Goal: Task Accomplishment & Management: Use online tool/utility

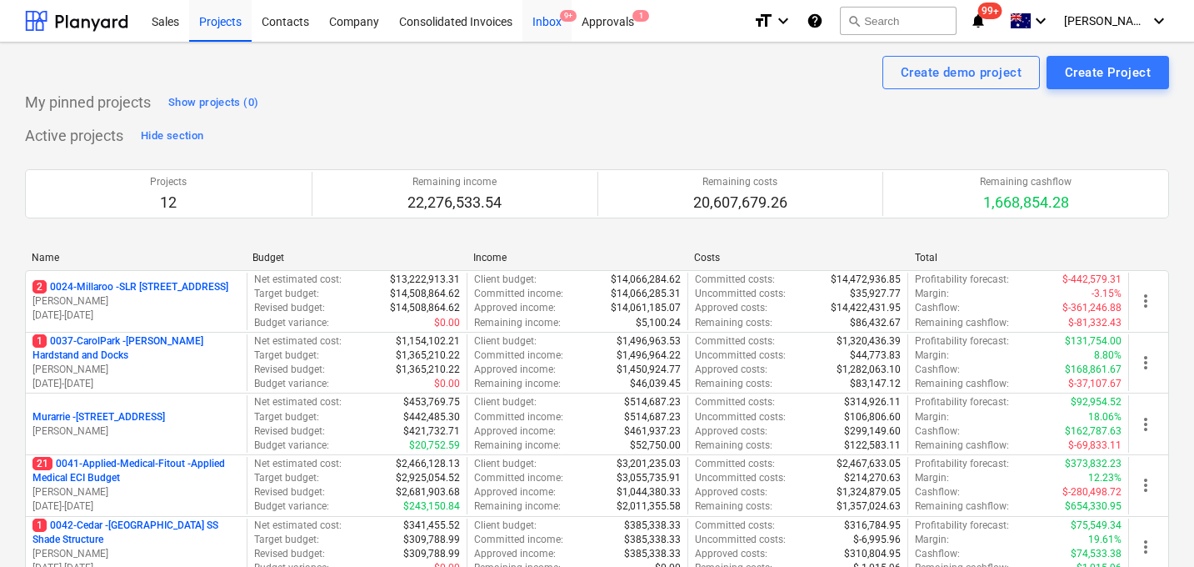
click at [553, 18] on div "Inbox 9+" at bounding box center [546, 20] width 49 height 42
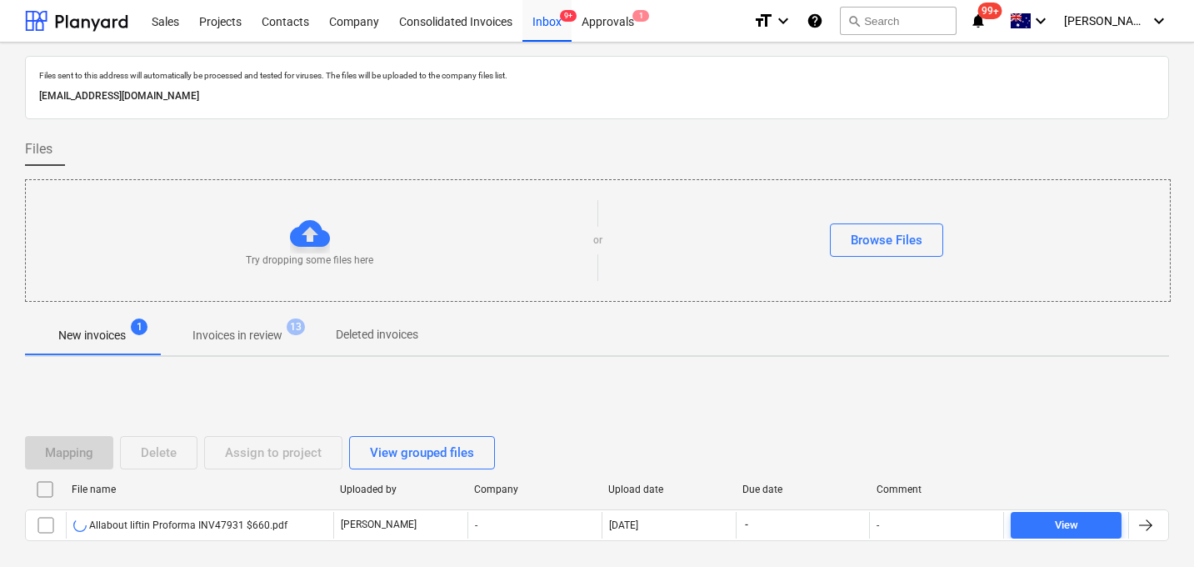
scroll to position [80, 0]
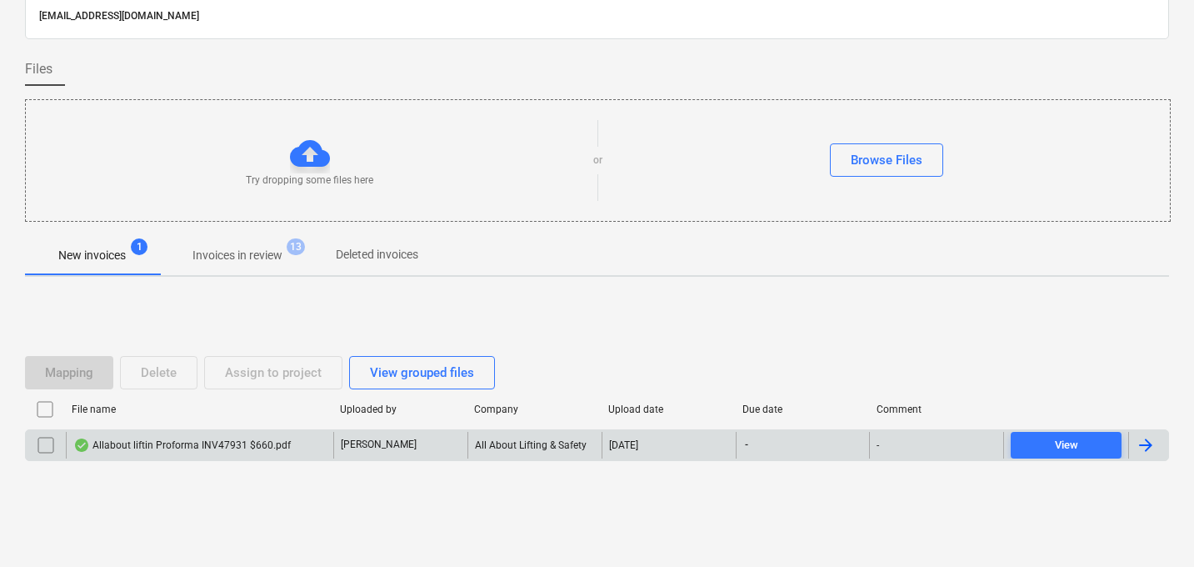
click at [163, 456] on div "Allabout liftin Proforma INV47931 $660.pdf" at bounding box center [199, 445] width 267 height 27
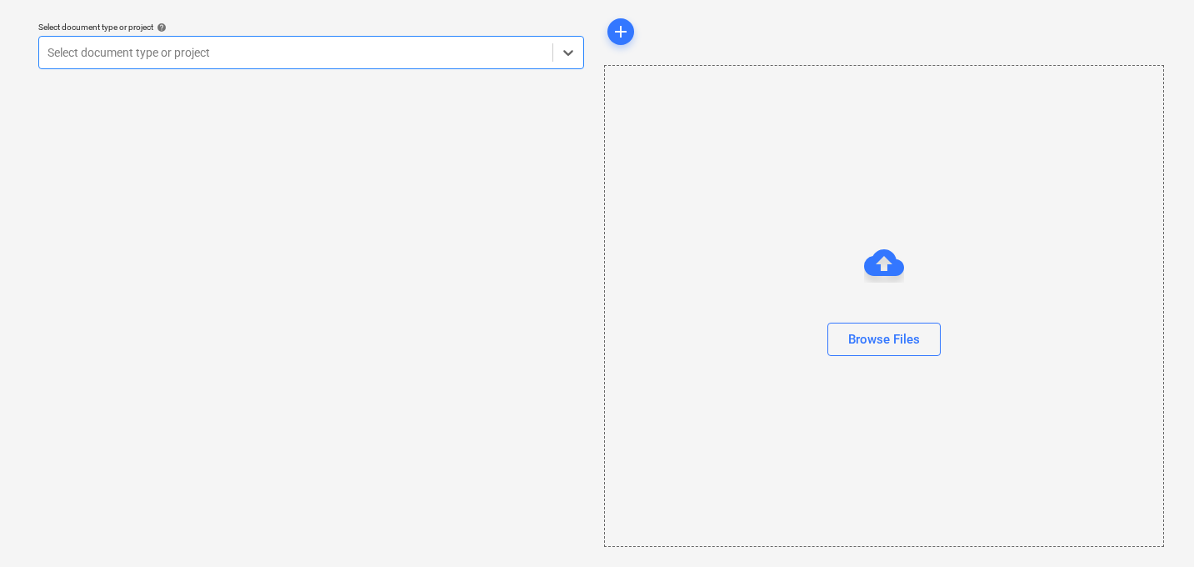
scroll to position [47, 0]
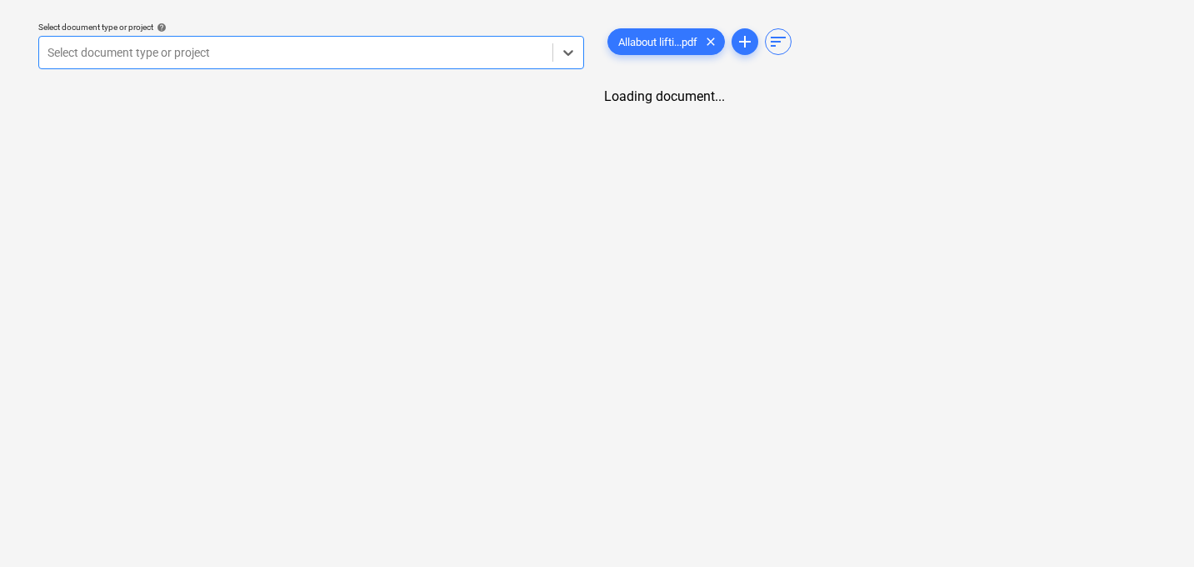
click at [279, 63] on div "Select document type or project" at bounding box center [295, 52] width 513 height 23
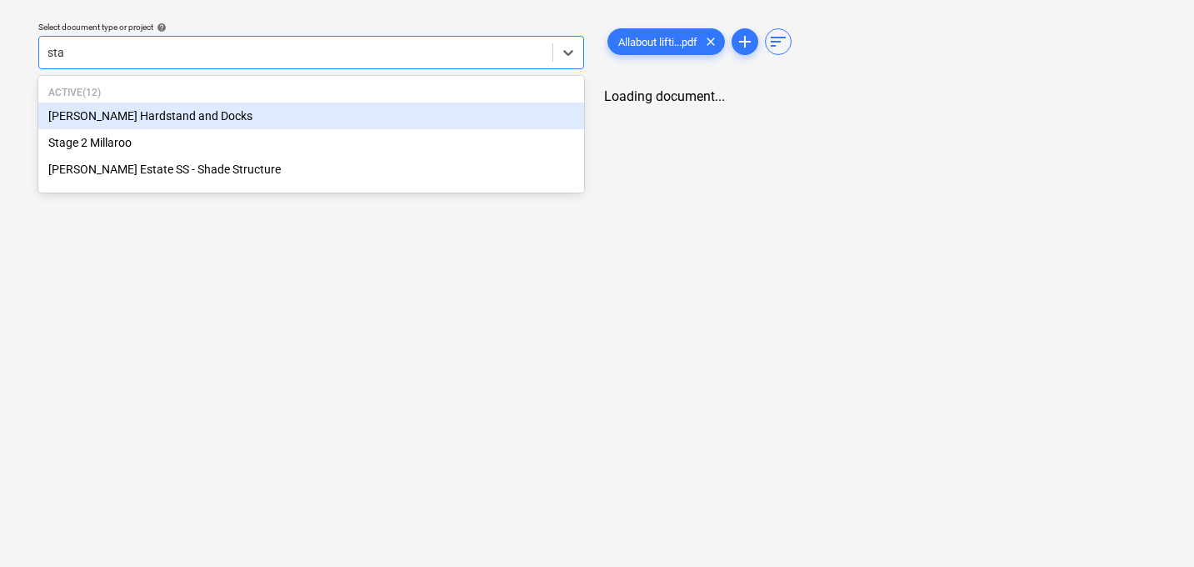
type input "stag"
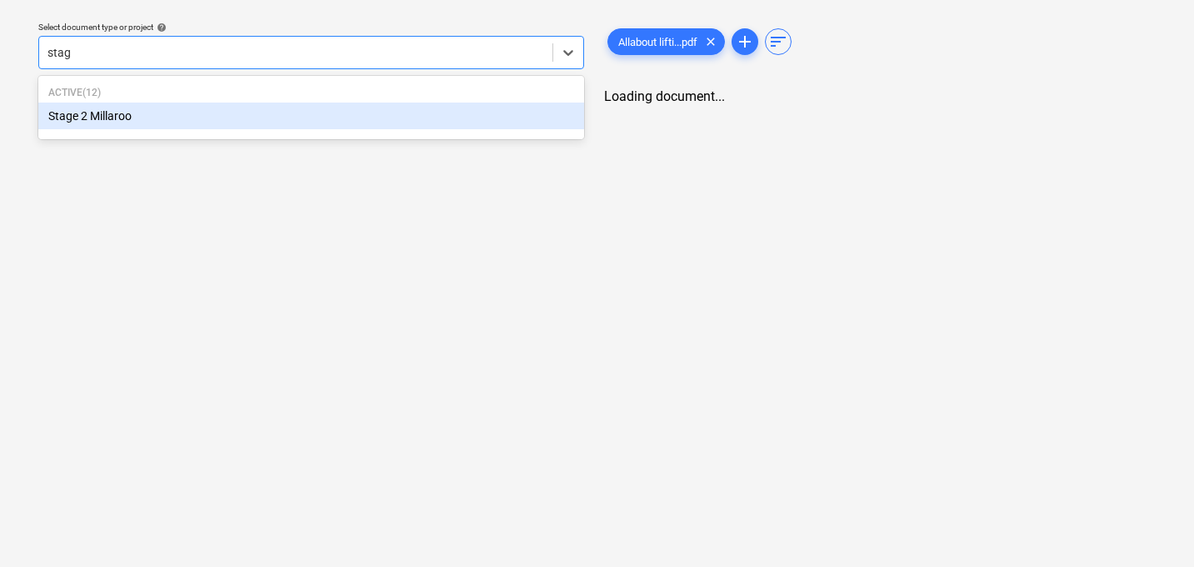
click at [248, 107] on div "Stage 2 Millaroo" at bounding box center [311, 115] width 546 height 27
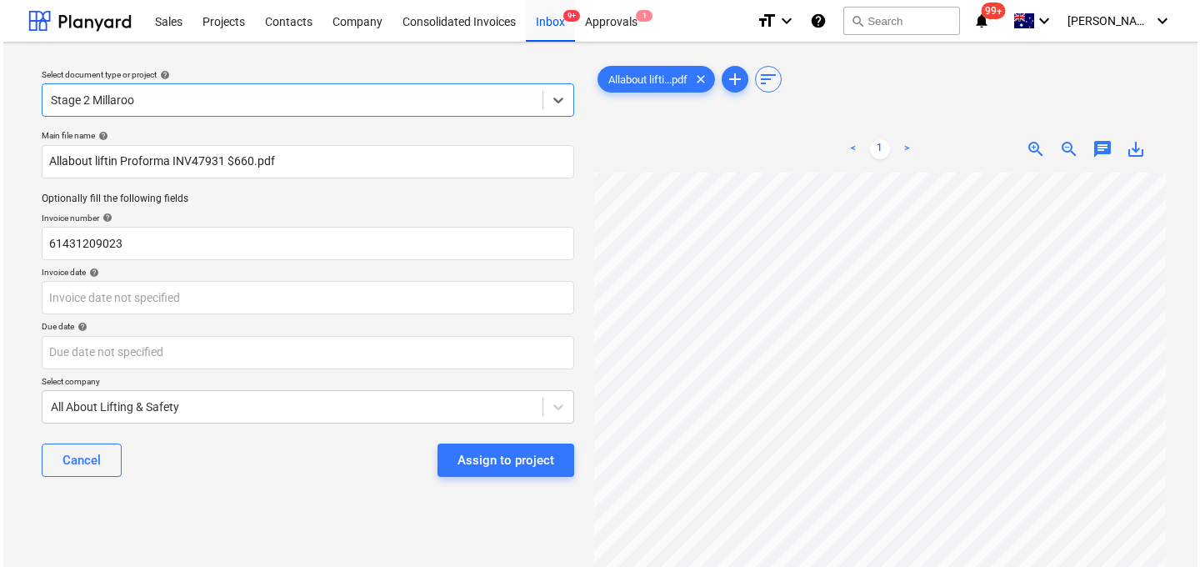
scroll to position [117, 56]
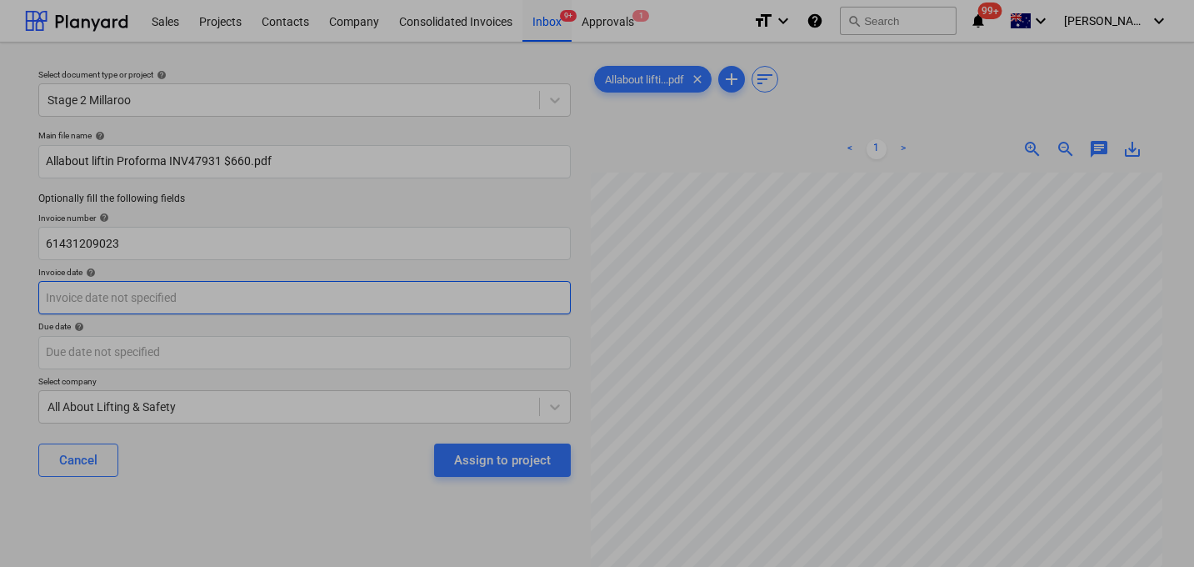
click at [137, 303] on body "Sales Projects Contacts Company Consolidated Invoices Inbox 9+ Approvals 1 form…" at bounding box center [597, 283] width 1194 height 567
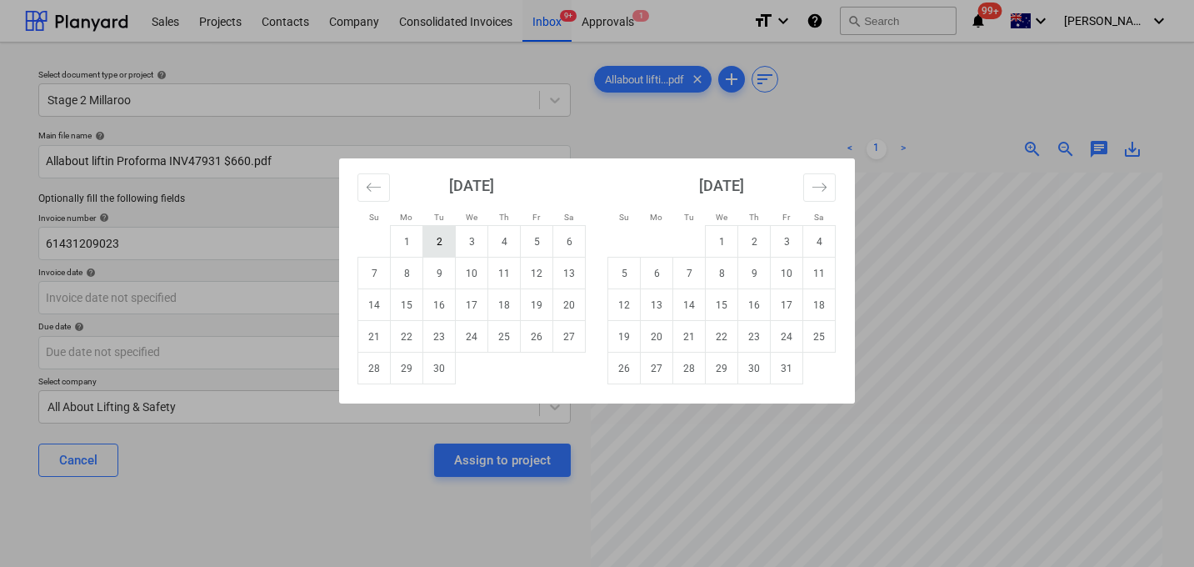
click at [432, 237] on td "2" at bounding box center [439, 242] width 32 height 32
type input "[DATE]"
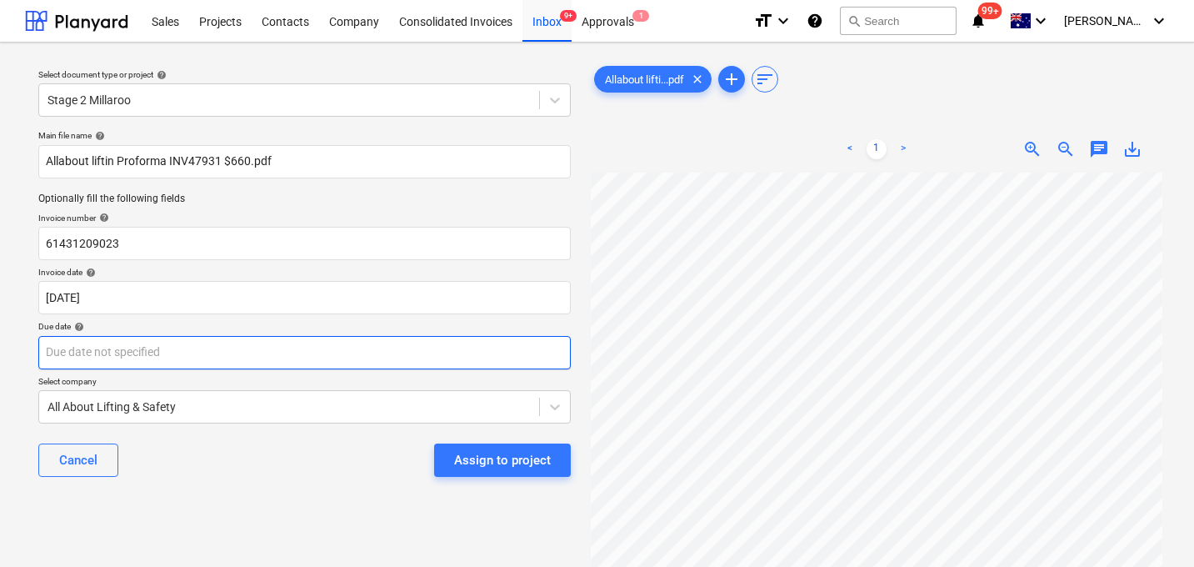
click at [125, 356] on body "Sales Projects Contacts Company Consolidated Invoices Inbox 9+ Approvals 1 form…" at bounding box center [597, 283] width 1194 height 567
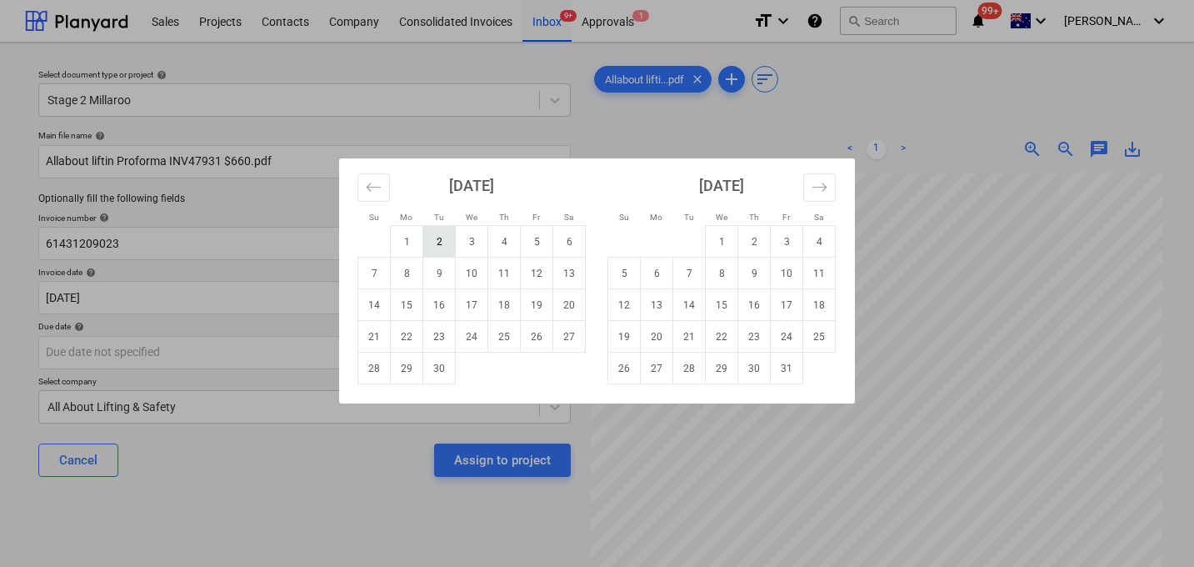
click at [442, 242] on td "2" at bounding box center [439, 242] width 32 height 32
type input "[DATE]"
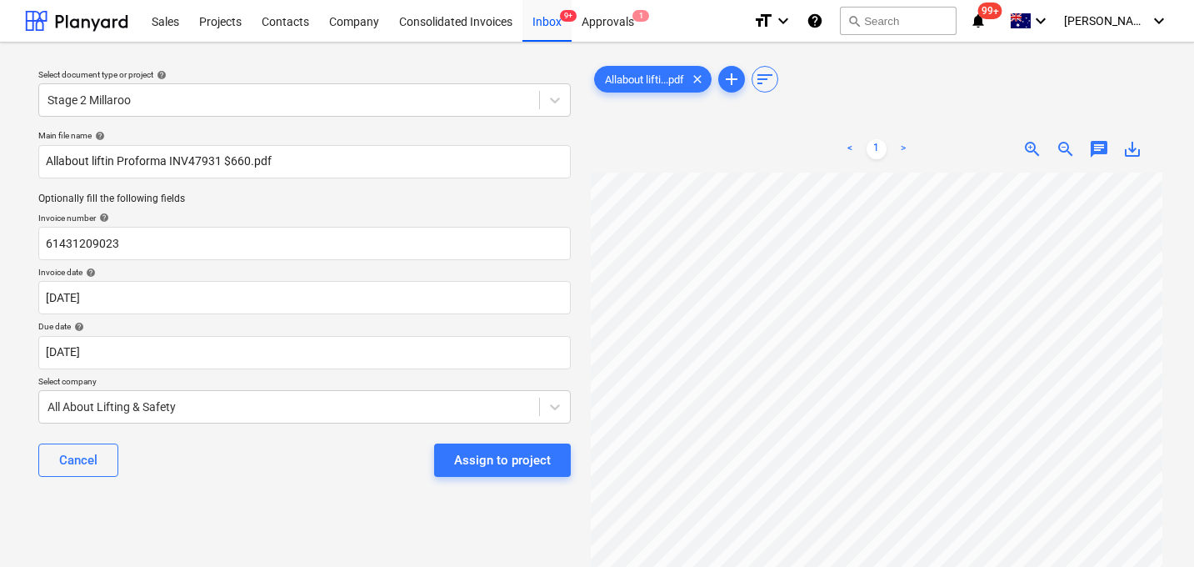
click at [493, 462] on div "Assign to project" at bounding box center [502, 460] width 97 height 22
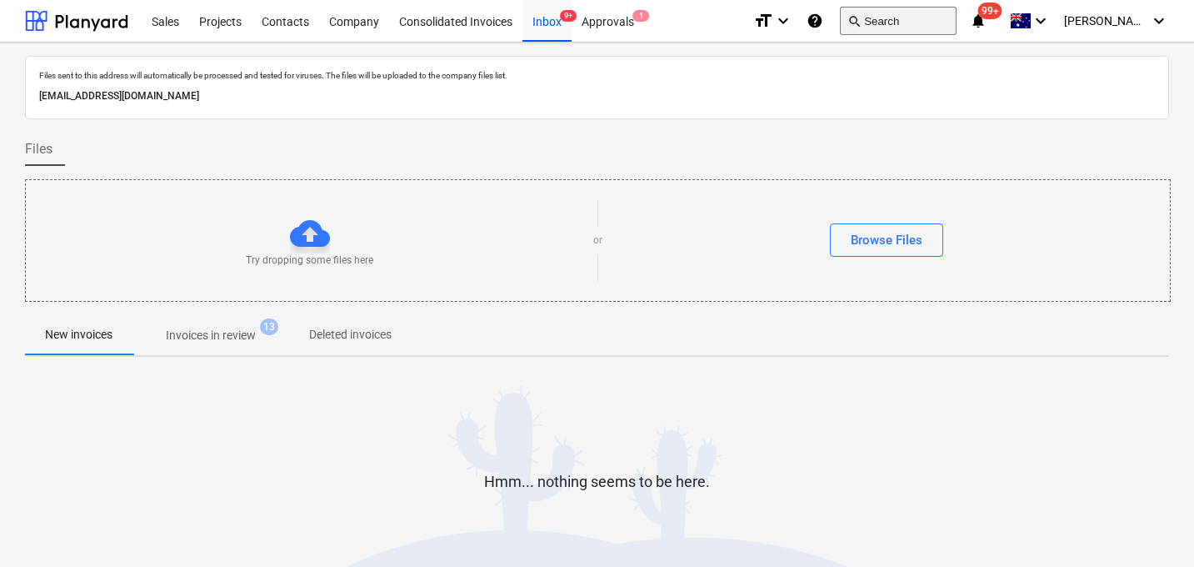
click at [940, 13] on button "search Search" at bounding box center [898, 21] width 117 height 28
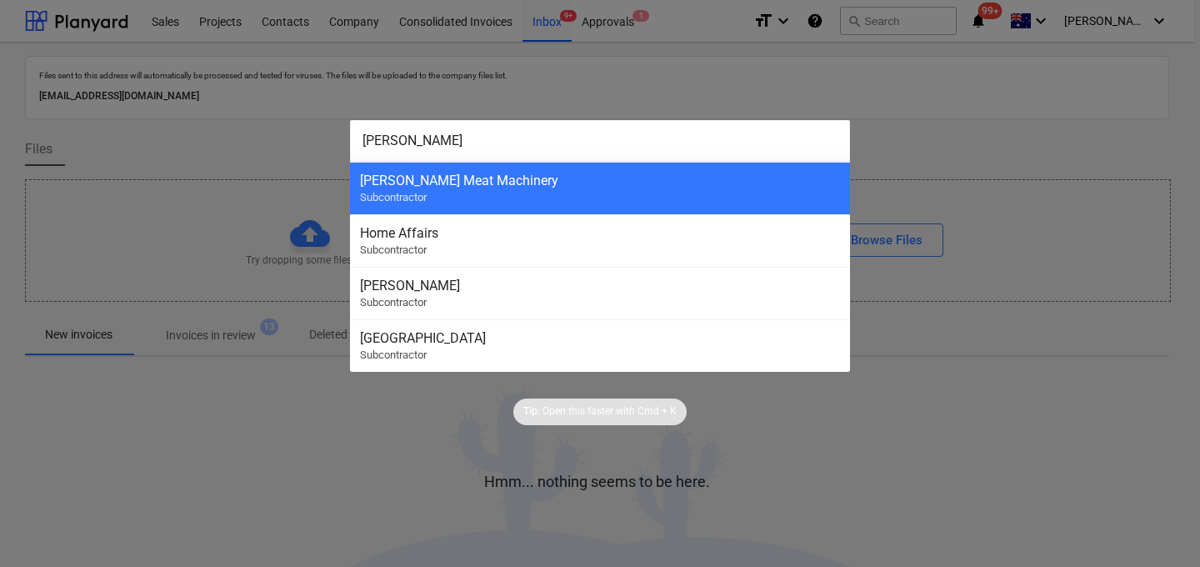
type input "[PERSON_NAME]"
click at [724, 197] on div "[PERSON_NAME] Meat Machinery Subcontractor" at bounding box center [600, 188] width 500 height 52
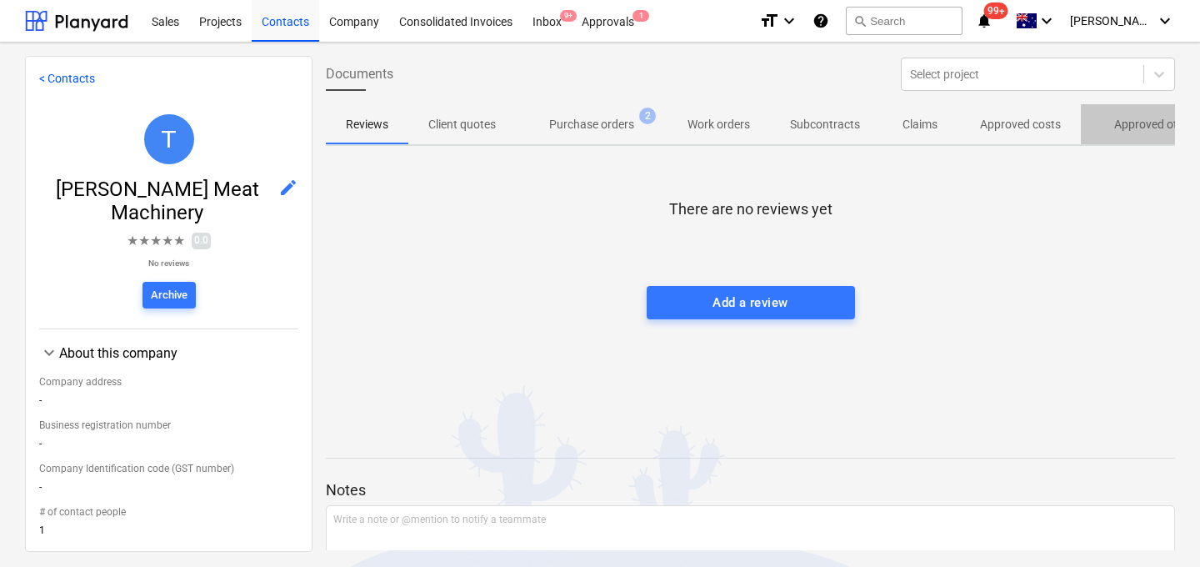
click at [1116, 129] on p "Approved other costs" at bounding box center [1169, 124] width 111 height 17
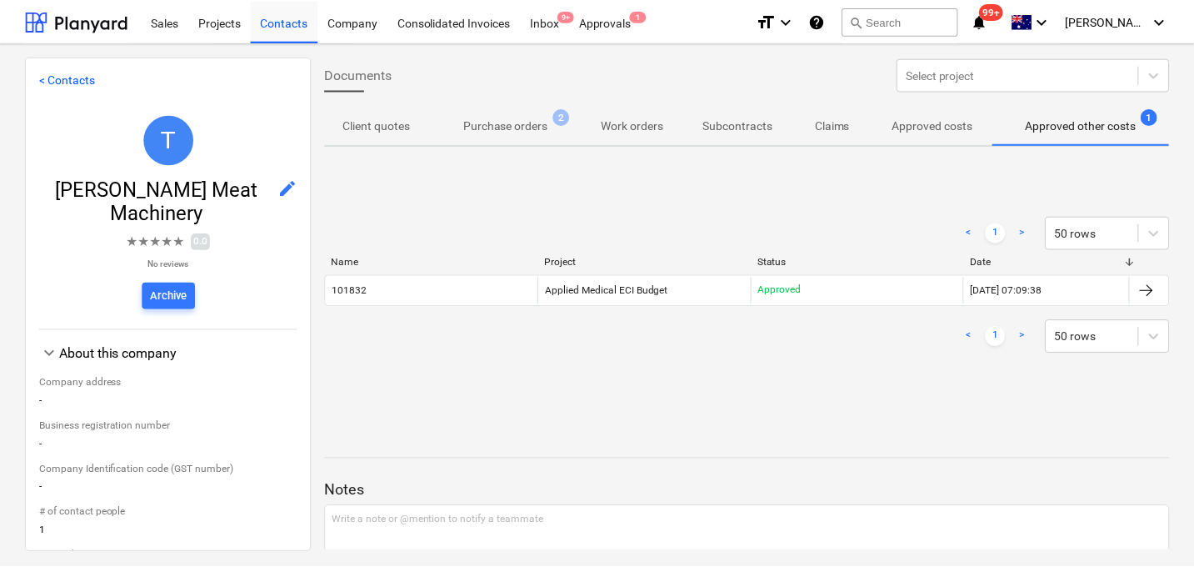
scroll to position [0, 89]
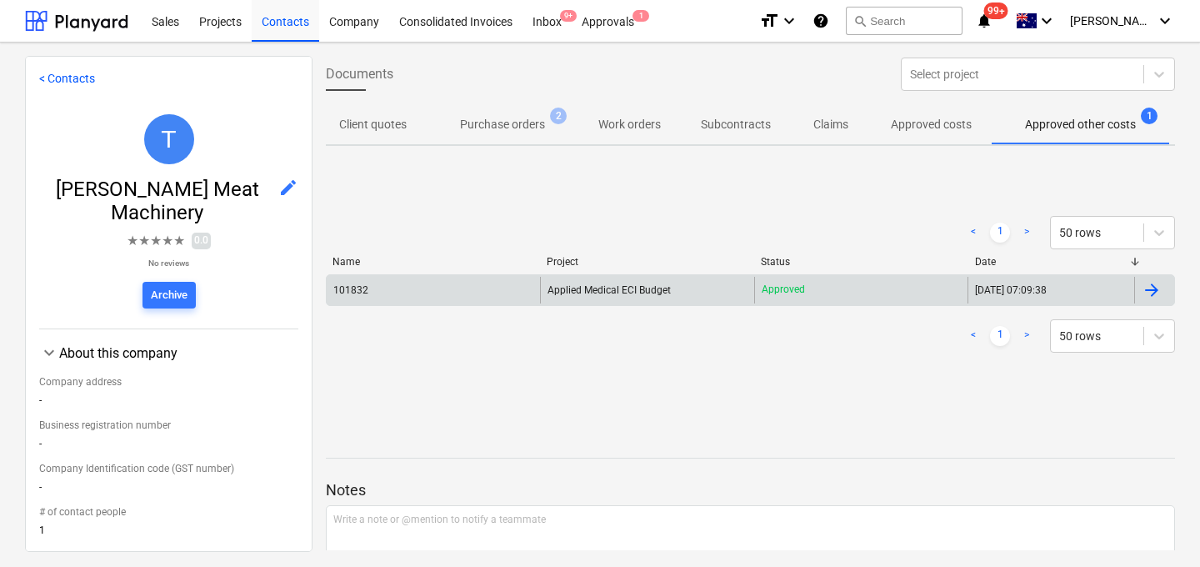
click at [399, 287] on div "101832" at bounding box center [433, 290] width 213 height 27
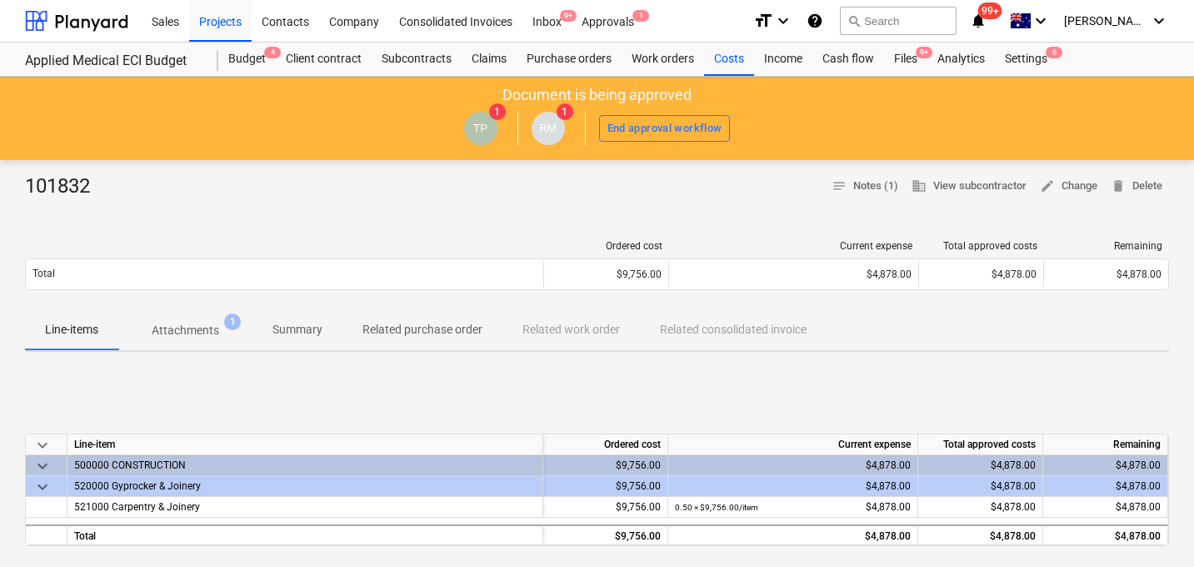
scroll to position [59, 0]
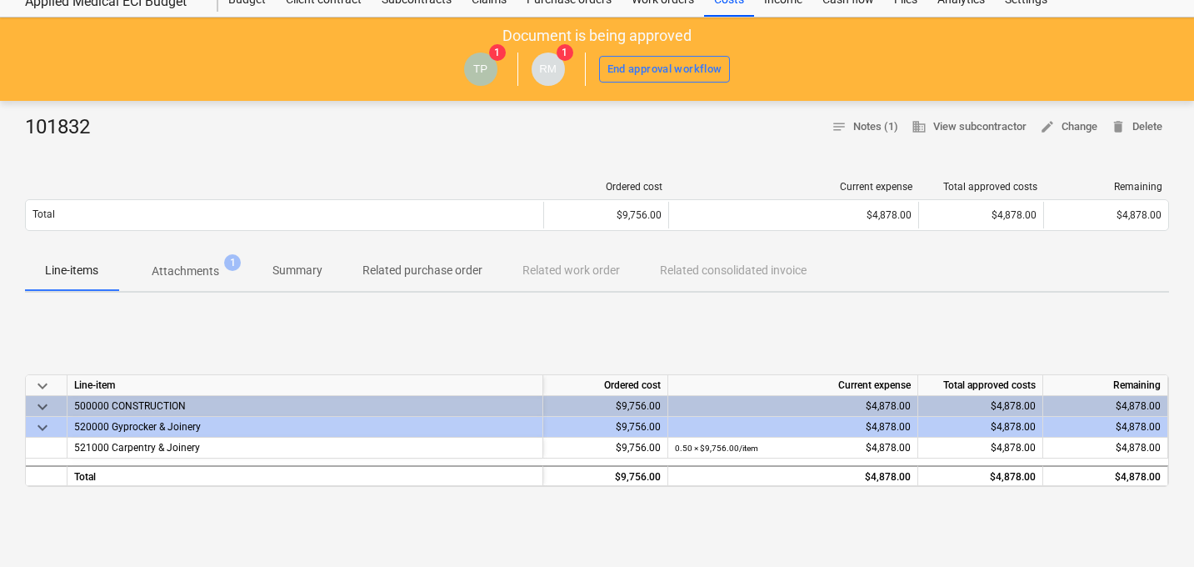
click at [208, 276] on p "Attachments" at bounding box center [185, 270] width 67 height 17
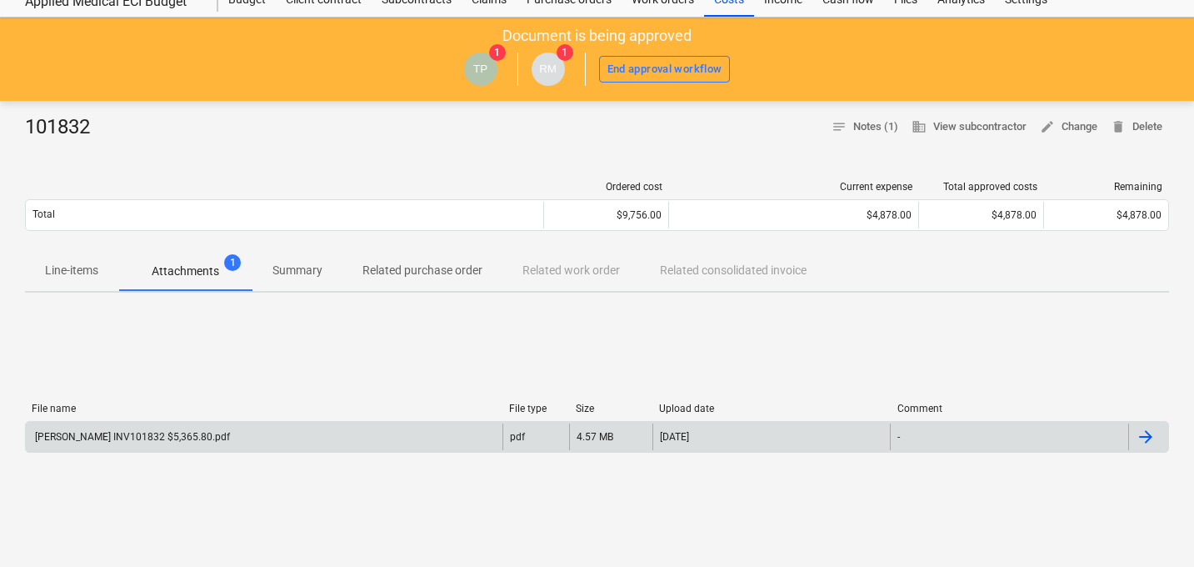
click at [162, 431] on div "[PERSON_NAME] INV101832 $5,365.80.pdf" at bounding box center [130, 437] width 197 height 12
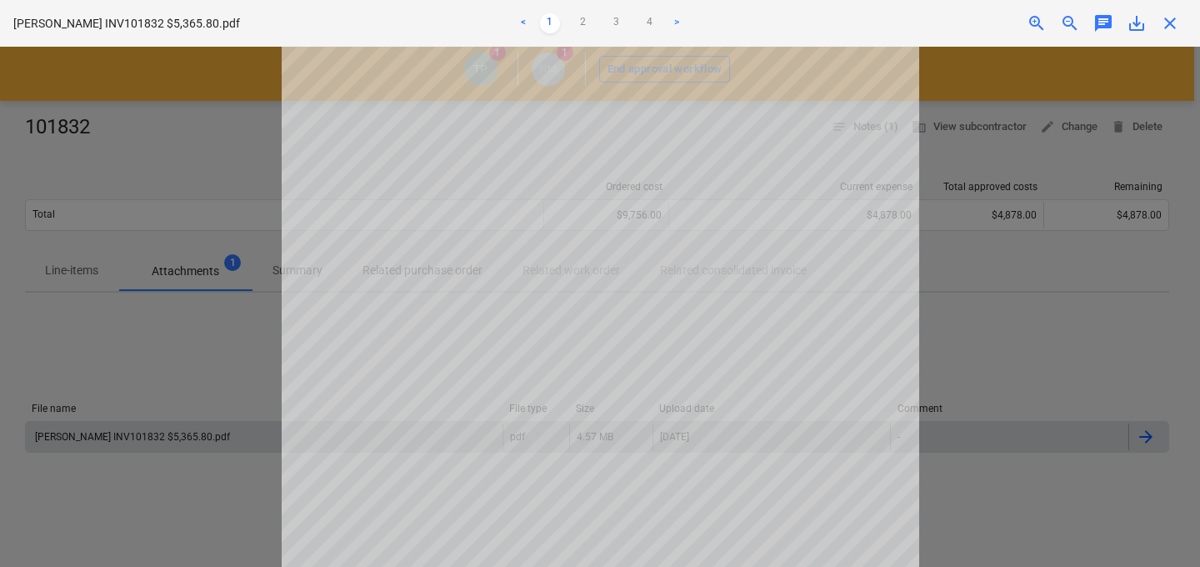
click at [1131, 27] on span "save_alt" at bounding box center [1136, 23] width 20 height 20
click at [211, 150] on div at bounding box center [600, 307] width 1200 height 520
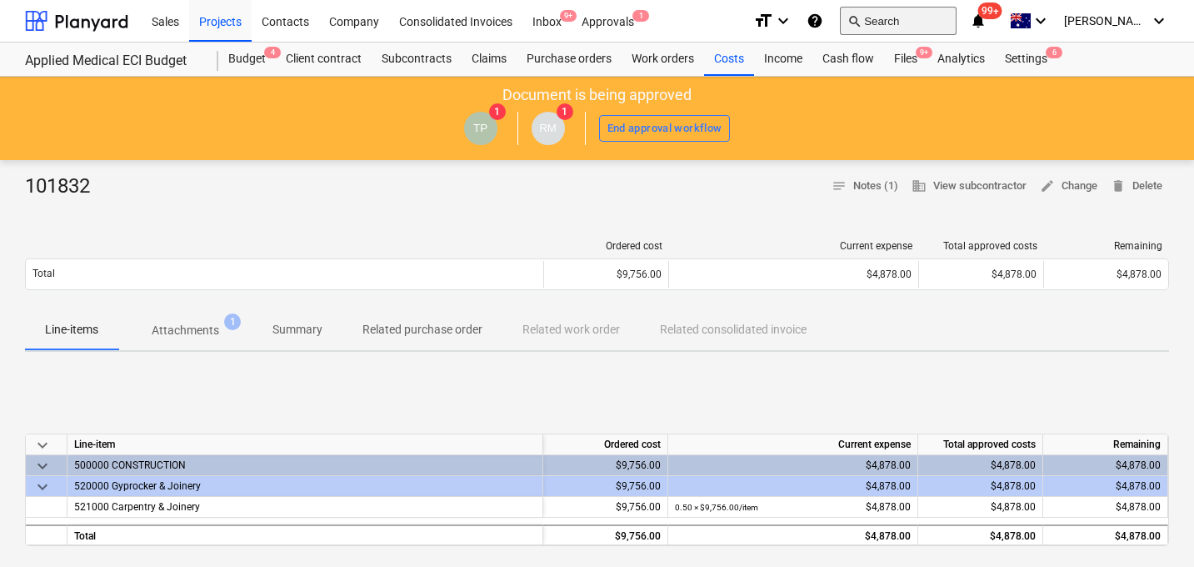
click at [933, 14] on button "search Search" at bounding box center [898, 21] width 117 height 28
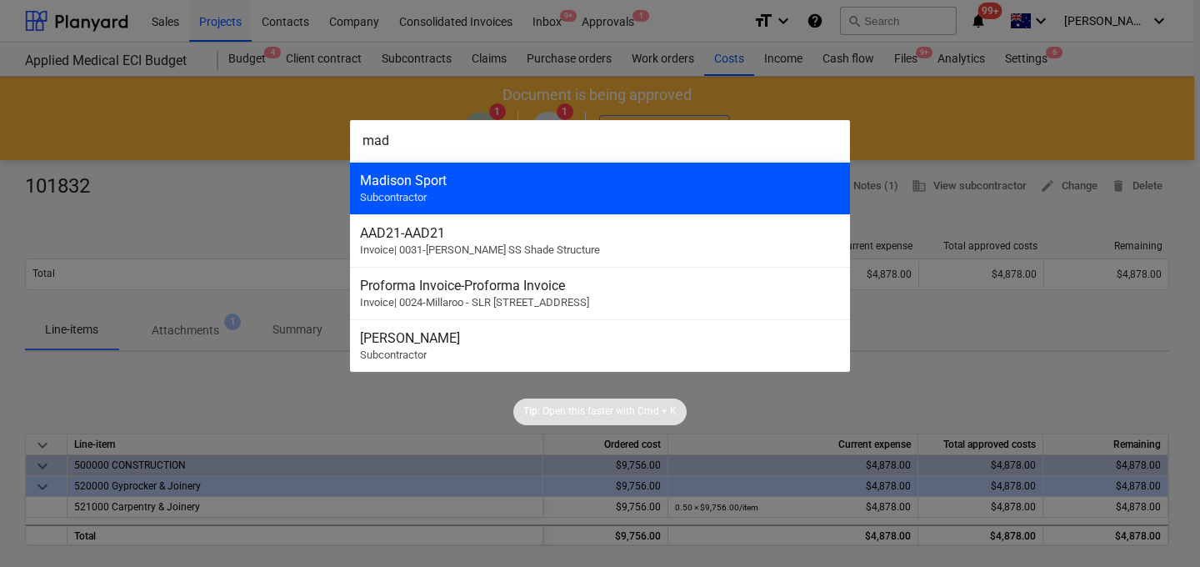
type input "mad"
click at [626, 167] on div "Madison Sport Subcontractor" at bounding box center [600, 188] width 500 height 52
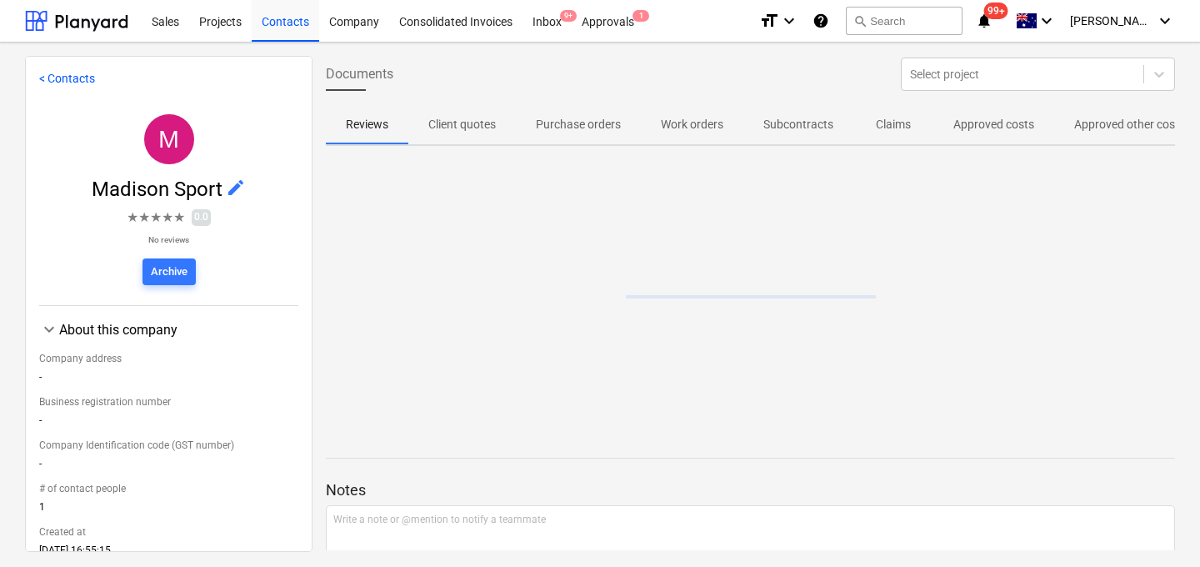
click at [1122, 128] on p "Approved other costs" at bounding box center [1129, 124] width 111 height 17
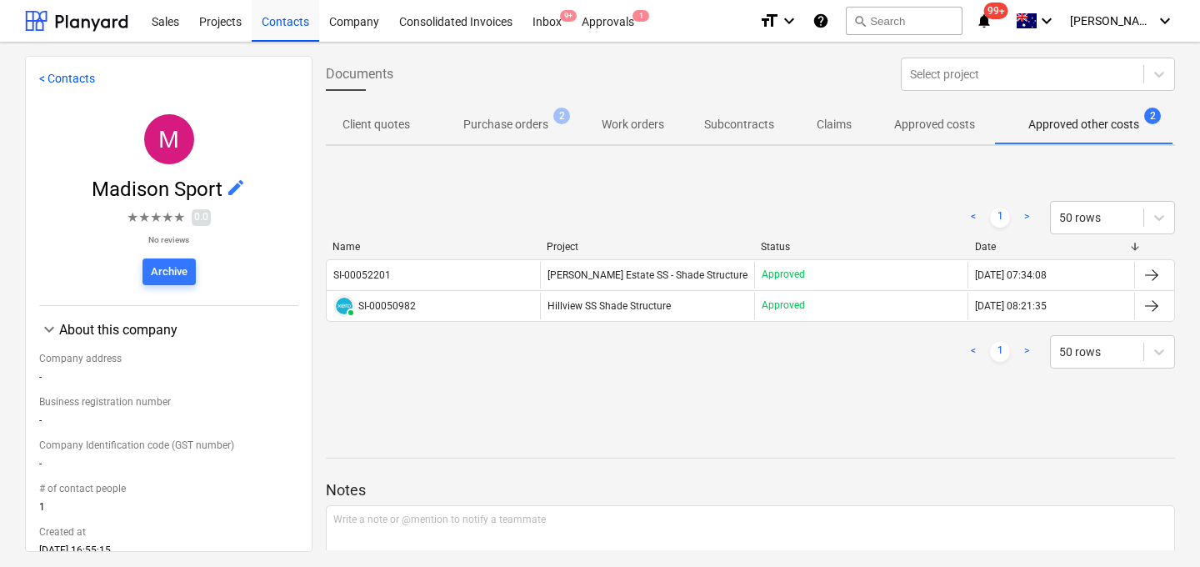
scroll to position [0, 92]
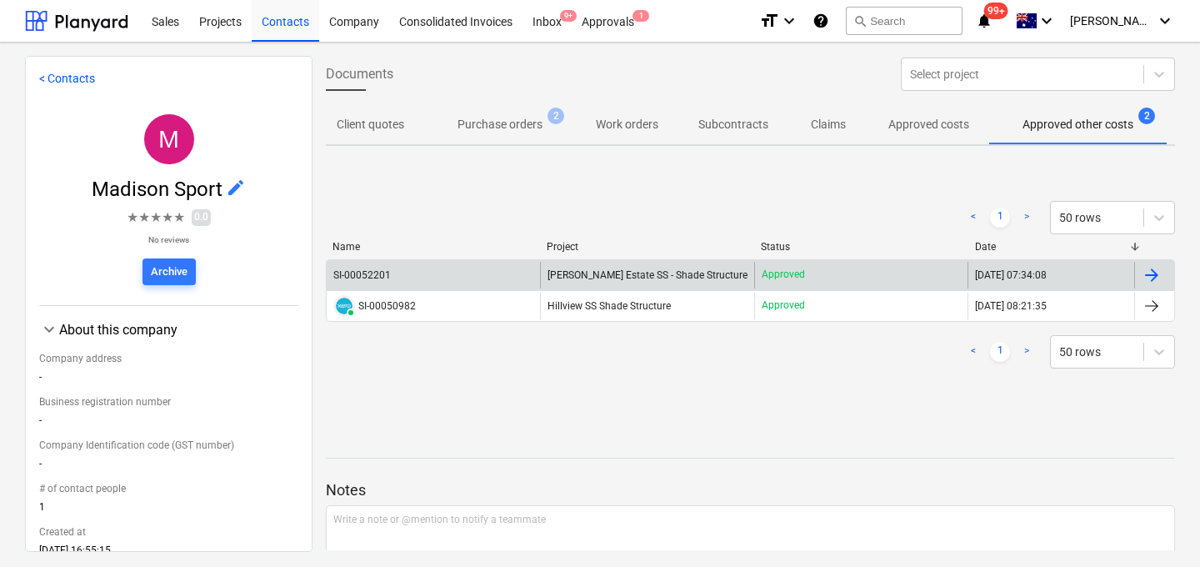
click at [372, 274] on div "SI-00052201" at bounding box center [361, 275] width 57 height 12
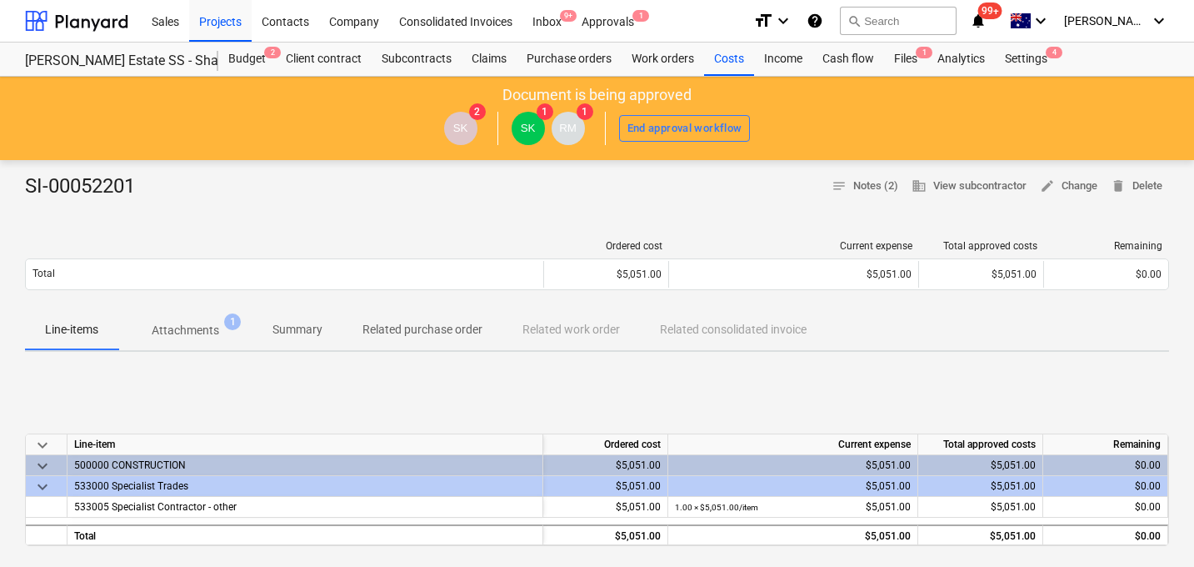
click at [197, 339] on span "Attachments 1" at bounding box center [185, 330] width 134 height 30
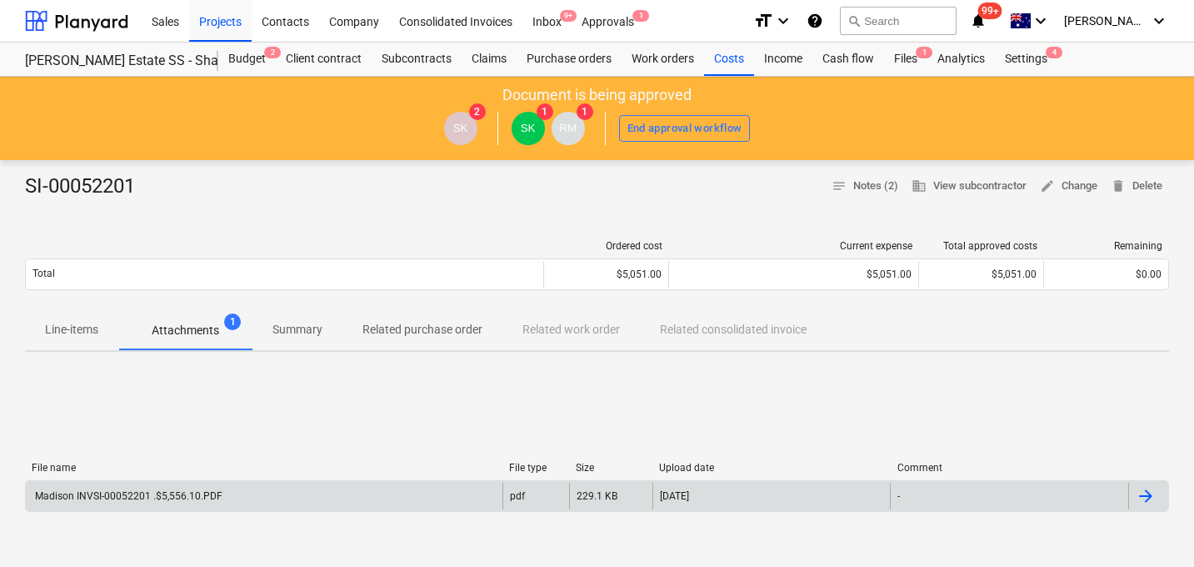
click at [177, 493] on div "Madison INVSI-00052201 .$5,556.10.PDF" at bounding box center [127, 496] width 190 height 12
